Goal: Information Seeking & Learning: Understand process/instructions

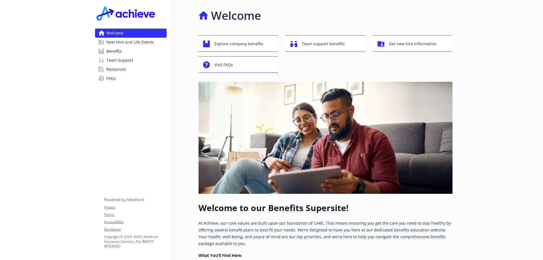
click at [128, 61] on span "Team Support" at bounding box center [119, 60] width 27 height 9
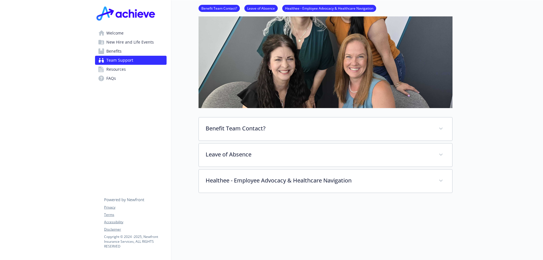
scroll to position [85, 0]
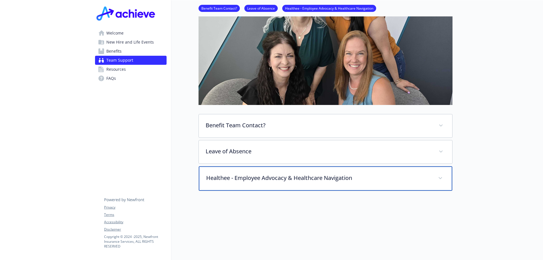
click at [442, 177] on span at bounding box center [440, 178] width 9 height 9
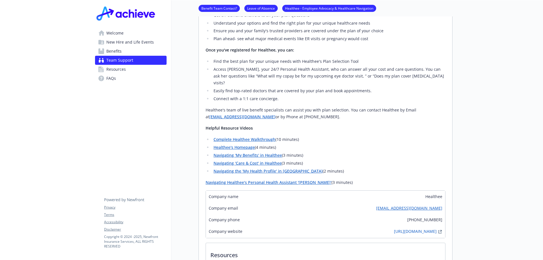
scroll to position [212, 0]
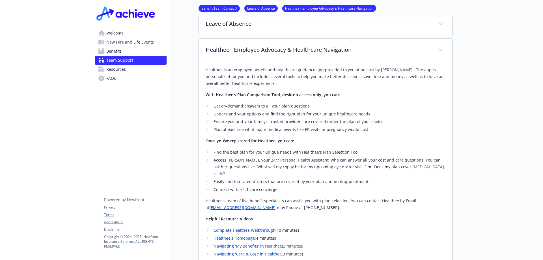
click at [114, 31] on span "Welcome" at bounding box center [114, 33] width 17 height 9
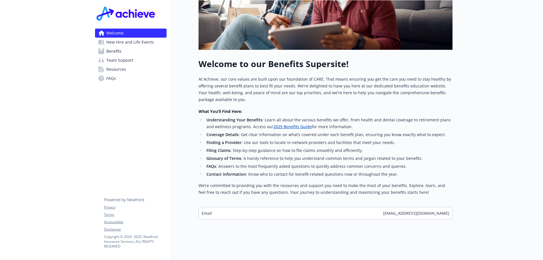
scroll to position [148, 0]
click at [114, 60] on span "Team Support" at bounding box center [119, 60] width 27 height 9
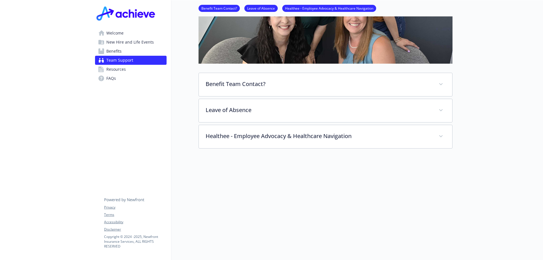
scroll to position [130, 0]
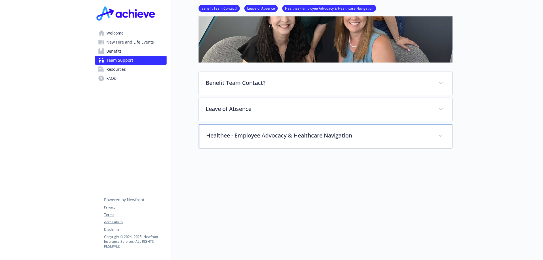
click at [293, 135] on div "Healthee - Employee Advocacy & Healthcare Navigation" at bounding box center [325, 136] width 253 height 24
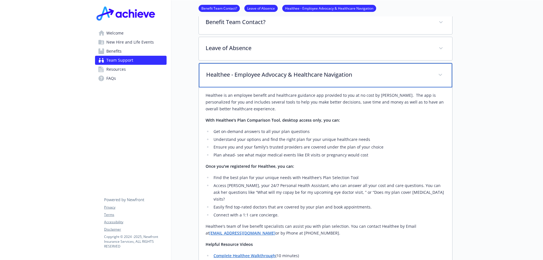
scroll to position [245, 0]
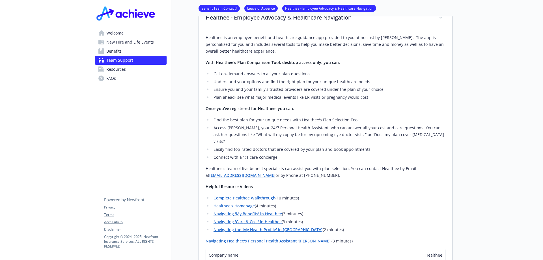
click at [244, 203] on link "Healthee's Homepage" at bounding box center [234, 205] width 41 height 5
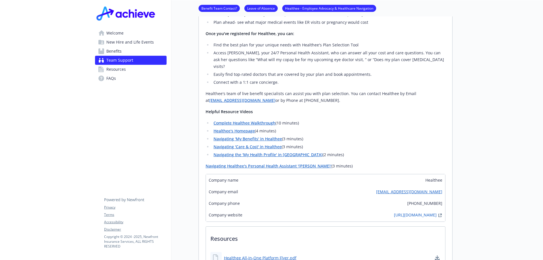
scroll to position [329, 0]
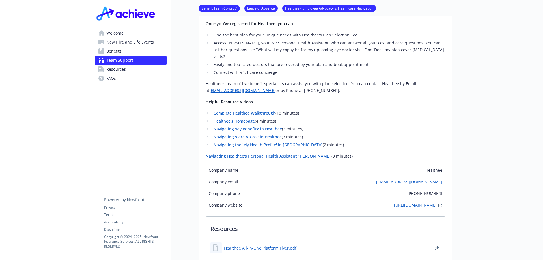
click at [249, 126] on link "Navigating 'My Benefits' in Healthee" at bounding box center [248, 128] width 68 height 5
click at [116, 32] on span "Welcome" at bounding box center [114, 33] width 17 height 9
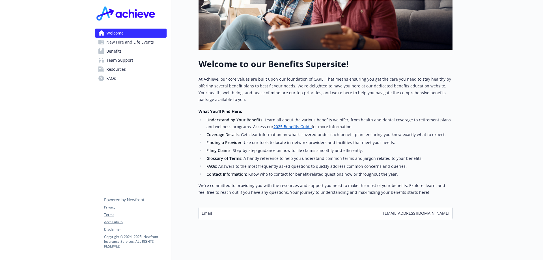
scroll to position [148, 0]
click at [125, 60] on span "Team Support" at bounding box center [119, 60] width 27 height 9
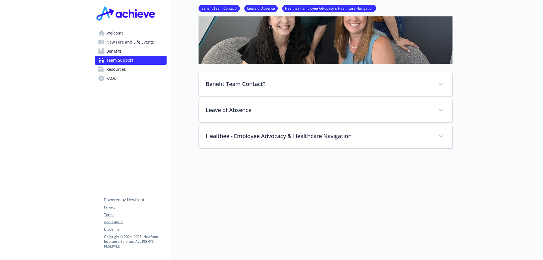
click at [136, 42] on span "New Hire and Life Events" at bounding box center [130, 42] width 48 height 9
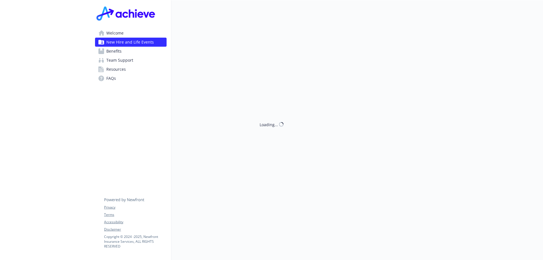
scroll to position [130, 0]
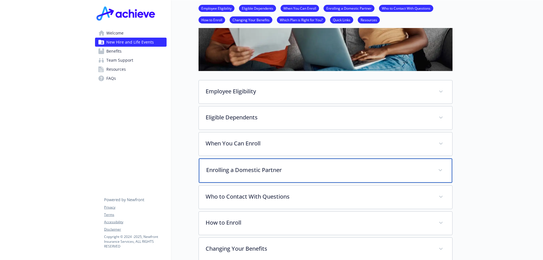
click at [335, 173] on p "Enrolling a Domestic Partner" at bounding box center [318, 170] width 225 height 8
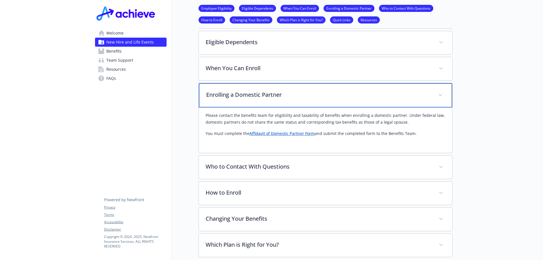
scroll to position [36, 0]
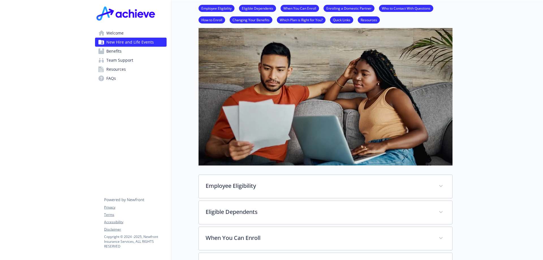
click at [127, 33] on link "Welcome" at bounding box center [131, 33] width 72 height 9
